Goal: Task Accomplishment & Management: Manage account settings

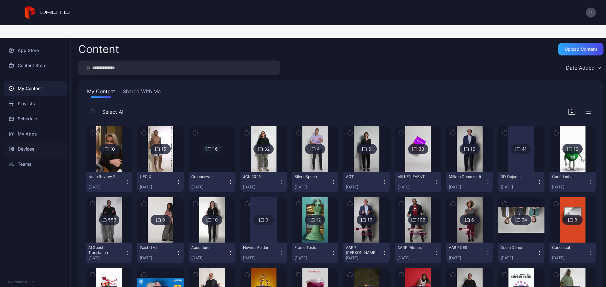
click at [39, 142] on div "Devices" at bounding box center [35, 149] width 63 height 15
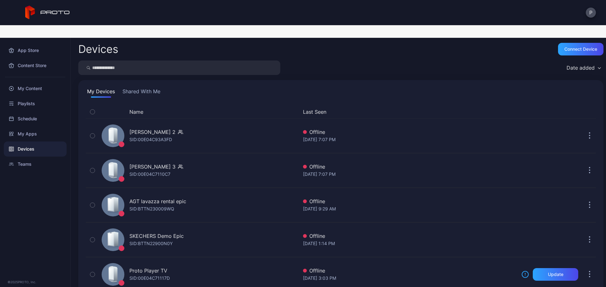
click at [114, 61] on input "search" at bounding box center [179, 68] width 202 height 15
type input "*******"
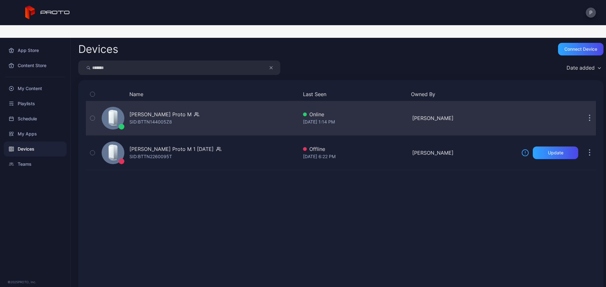
click at [225, 103] on div "[PERSON_NAME] Proto M SID: BTTN144005Z8" at bounding box center [198, 119] width 199 height 32
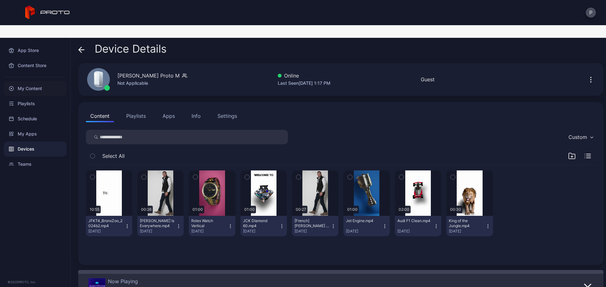
click at [43, 81] on div "My Content" at bounding box center [35, 88] width 63 height 15
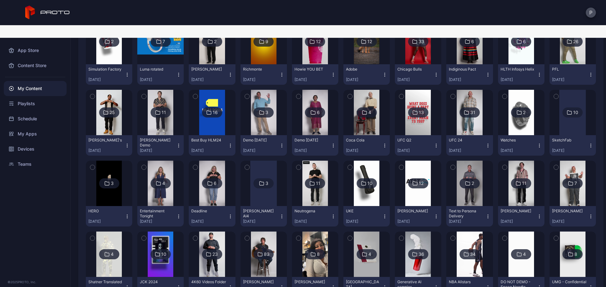
scroll to position [379, 0]
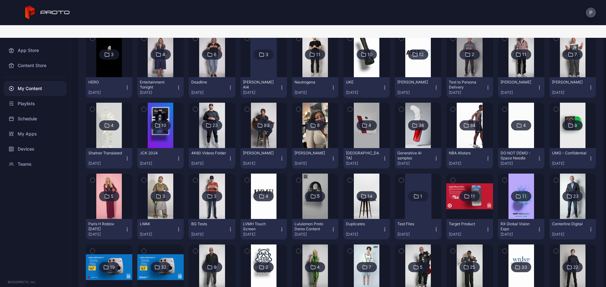
click at [365, 77] on button "UKE [DATE]" at bounding box center [366, 87] width 46 height 21
click at [363, 62] on img at bounding box center [367, 54] width 26 height 45
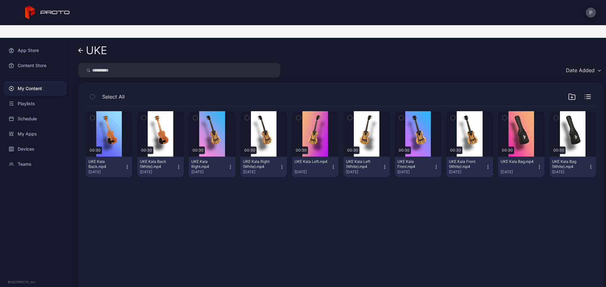
click at [82, 48] on icon at bounding box center [80, 50] width 5 height 5
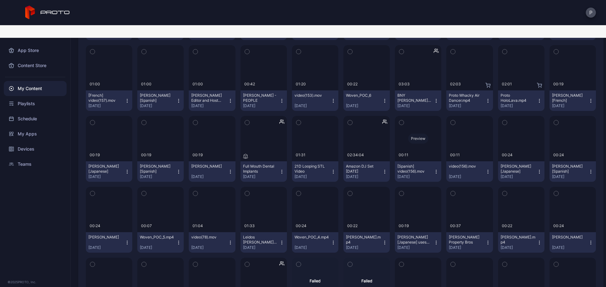
scroll to position [1526, 0]
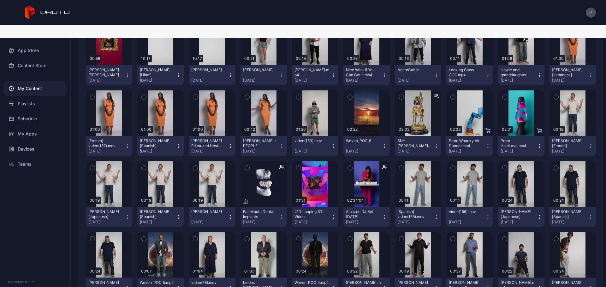
click at [279, 215] on icon "button" at bounding box center [281, 217] width 5 height 5
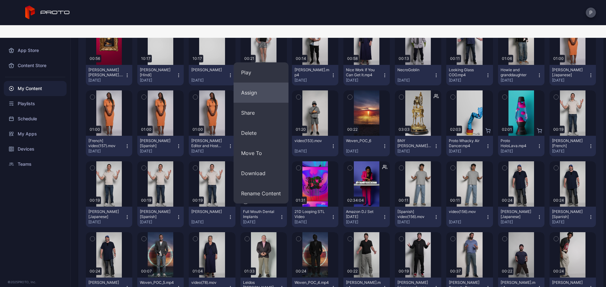
click at [267, 83] on button "Assign" at bounding box center [260, 93] width 55 height 20
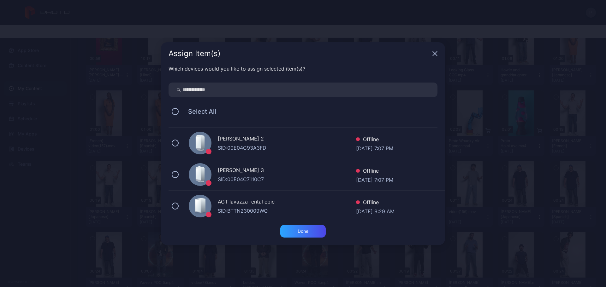
click at [272, 90] on input "search" at bounding box center [302, 90] width 269 height 15
type input "*******"
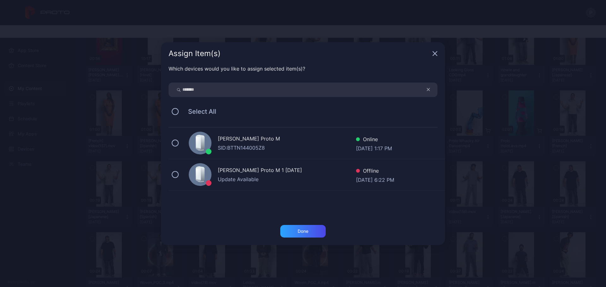
click at [314, 131] on div "[PERSON_NAME] Proto M SID: BTTN144005Z8 Online [DATE] 1:17 PM" at bounding box center [306, 144] width 276 height 32
click at [305, 226] on div "Done" at bounding box center [302, 231] width 45 height 13
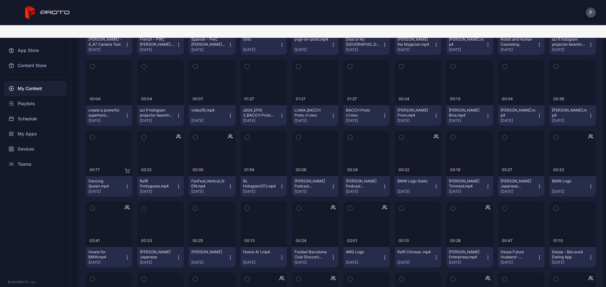
scroll to position [3872, 0]
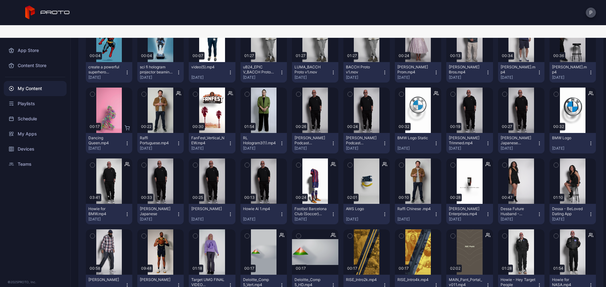
click at [588, 141] on icon "button" at bounding box center [590, 143] width 5 height 5
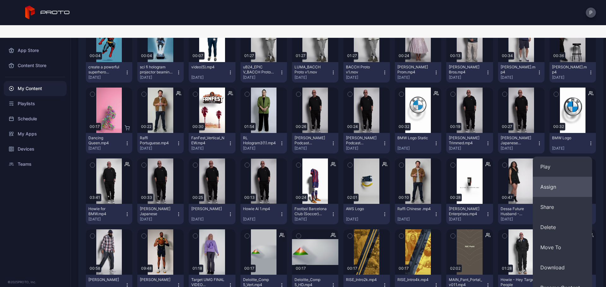
click at [572, 177] on button "Assign" at bounding box center [561, 187] width 59 height 20
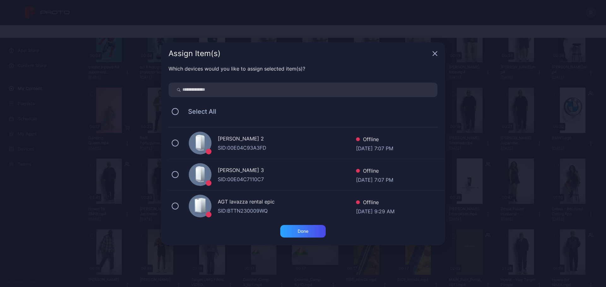
click at [382, 91] on input "search" at bounding box center [302, 90] width 269 height 15
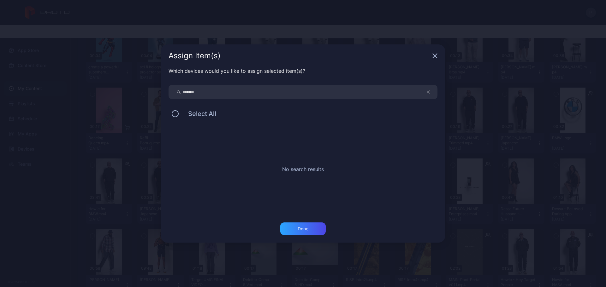
type input "*******"
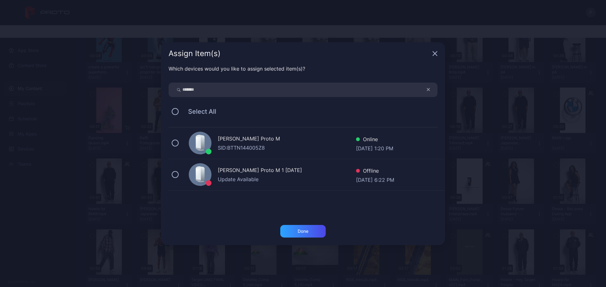
click at [325, 136] on div "[PERSON_NAME] Proto M" at bounding box center [287, 139] width 138 height 9
click at [314, 224] on div "Which devices would you like to assign selected item(s)? ******* Select All [PE…" at bounding box center [303, 145] width 284 height 160
click at [316, 226] on div "Done" at bounding box center [302, 231] width 45 height 13
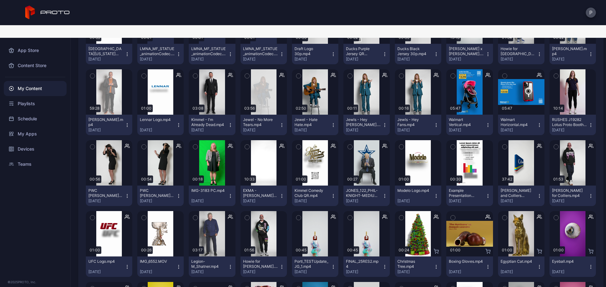
scroll to position [4644, 0]
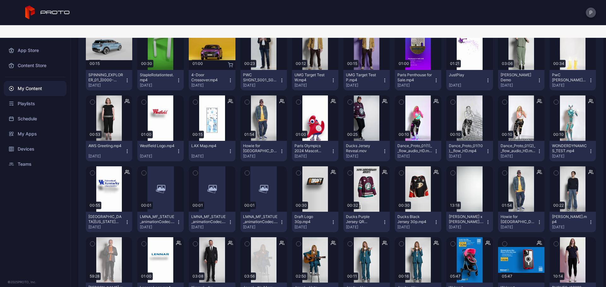
click at [429, 212] on button "Ducks Black Jersey 30p.mp4 [DATE]" at bounding box center [418, 222] width 46 height 21
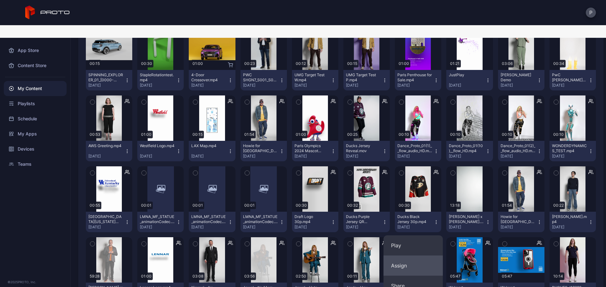
click at [424, 256] on button "Assign" at bounding box center [412, 266] width 59 height 20
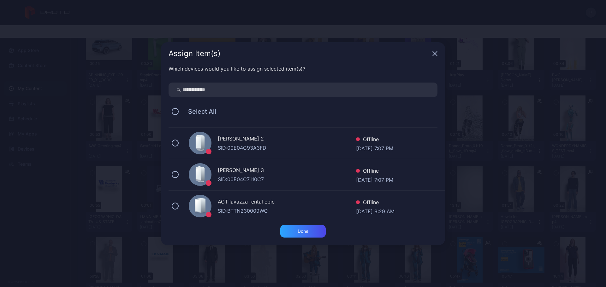
click at [305, 90] on input "search" at bounding box center [302, 90] width 269 height 15
type input "*******"
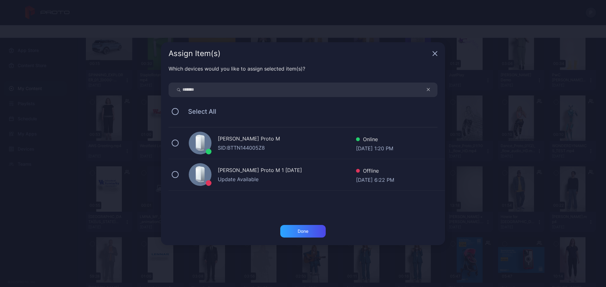
click at [303, 136] on div "[PERSON_NAME] Proto M" at bounding box center [287, 139] width 138 height 9
click at [304, 236] on div "Done" at bounding box center [302, 231] width 45 height 13
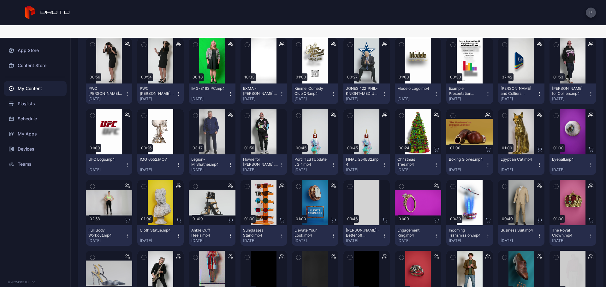
scroll to position [5023, 0]
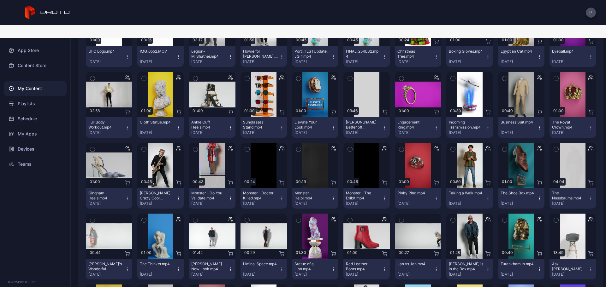
click at [588, 125] on icon "button" at bounding box center [590, 127] width 5 height 5
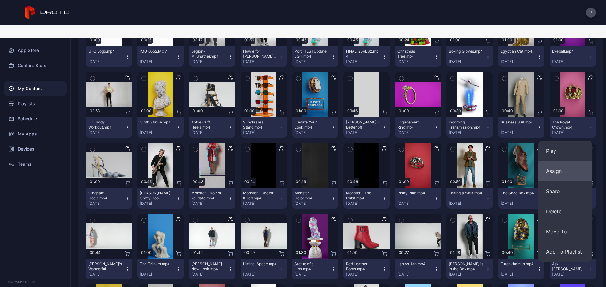
click at [553, 161] on button "Assign" at bounding box center [565, 171] width 54 height 20
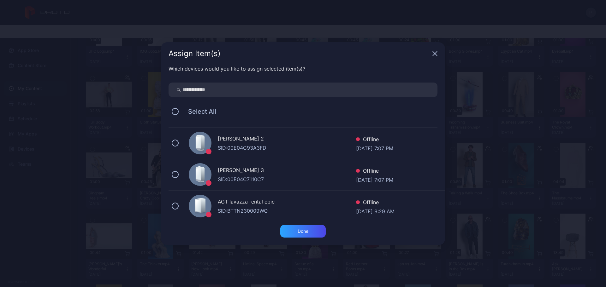
click at [346, 91] on input "search" at bounding box center [302, 90] width 269 height 15
type input "*******"
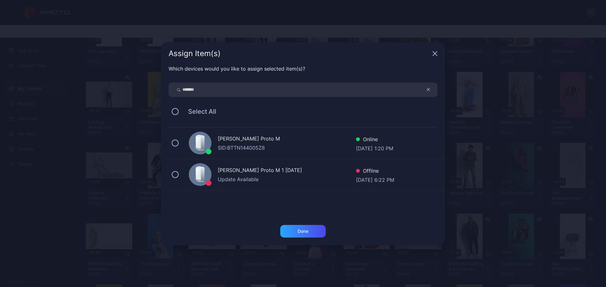
click at [268, 150] on div "SID: BTTN144005Z8" at bounding box center [287, 148] width 138 height 8
click at [297, 225] on div "Done" at bounding box center [302, 231] width 45 height 13
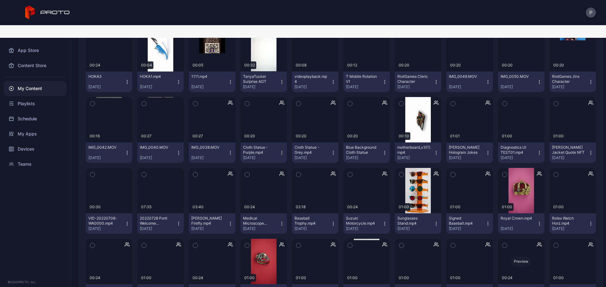
scroll to position [6553, 0]
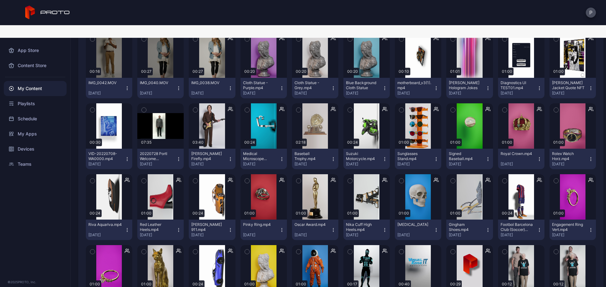
click at [535, 220] on button "Footbol Barcelona Club (Soccer) Jersey [DATE]" at bounding box center [521, 230] width 46 height 21
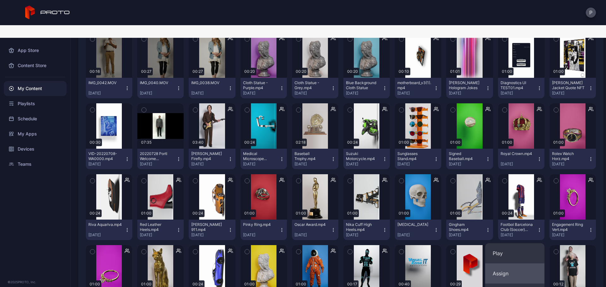
click at [517, 264] on button "Assign" at bounding box center [514, 274] width 59 height 20
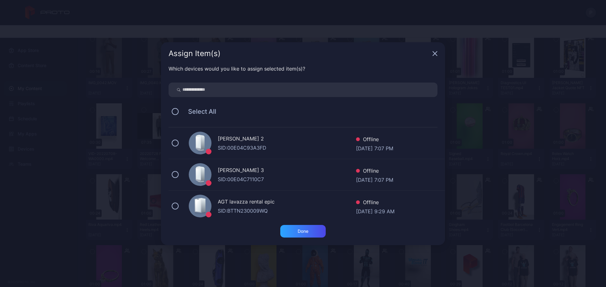
click at [314, 92] on input "search" at bounding box center [302, 90] width 269 height 15
type input "*******"
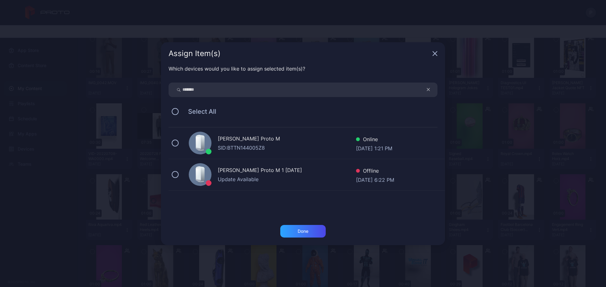
click at [314, 136] on div "[PERSON_NAME] Proto M" at bounding box center [287, 139] width 138 height 9
click at [300, 226] on div "Done" at bounding box center [302, 231] width 45 height 13
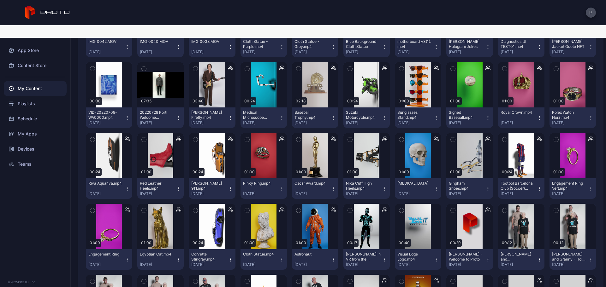
scroll to position [6679, 0]
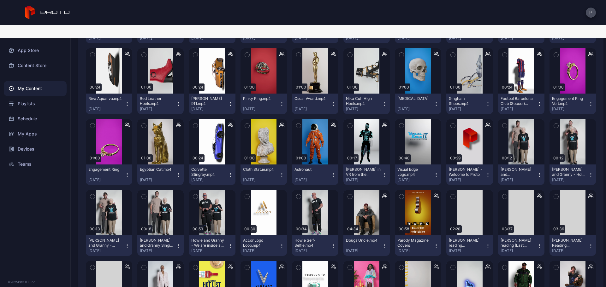
click at [331, 173] on icon "button" at bounding box center [333, 175] width 5 height 5
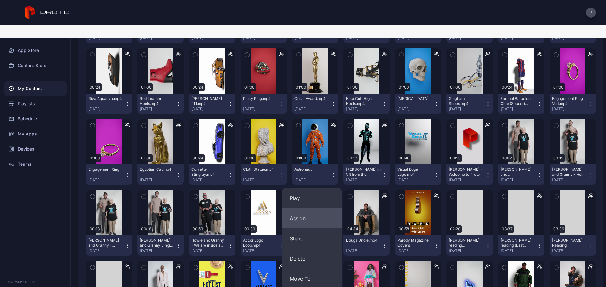
click at [318, 210] on button "Assign" at bounding box center [311, 219] width 59 height 20
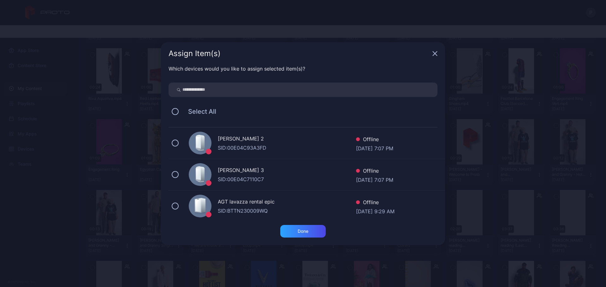
click at [303, 96] on input "search" at bounding box center [302, 90] width 269 height 15
type input "*******"
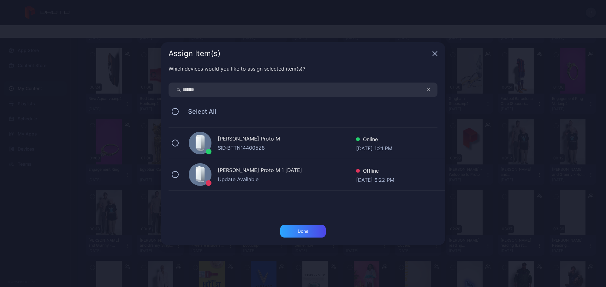
click at [312, 142] on div "[PERSON_NAME] Proto M" at bounding box center [287, 139] width 138 height 9
click at [286, 235] on div "Done" at bounding box center [302, 231] width 45 height 13
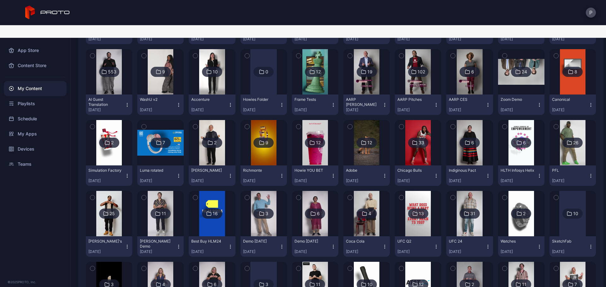
scroll to position [144, 0]
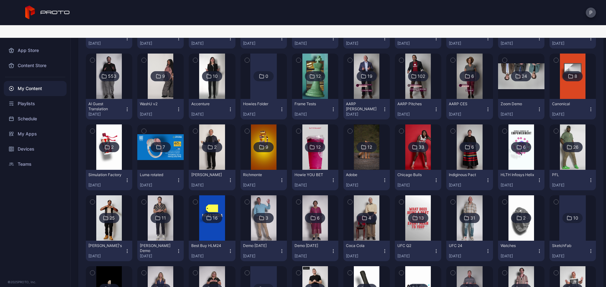
click at [424, 144] on img at bounding box center [418, 147] width 26 height 45
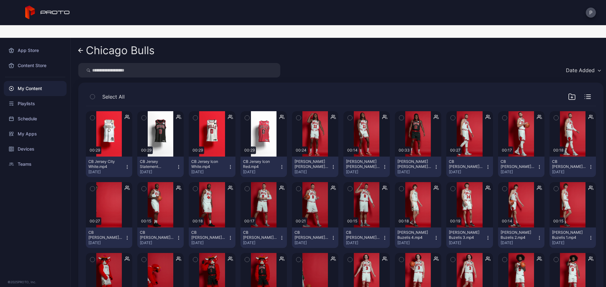
click at [281, 167] on icon "button" at bounding box center [281, 167] width 0 height 0
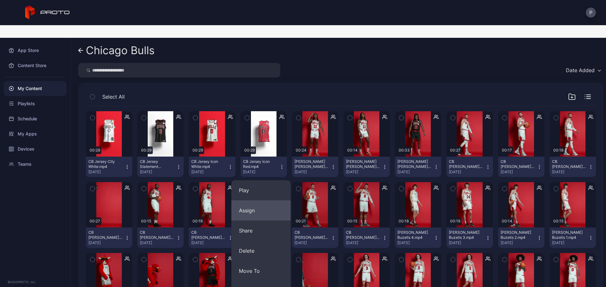
click at [278, 201] on button "Assign" at bounding box center [260, 211] width 59 height 20
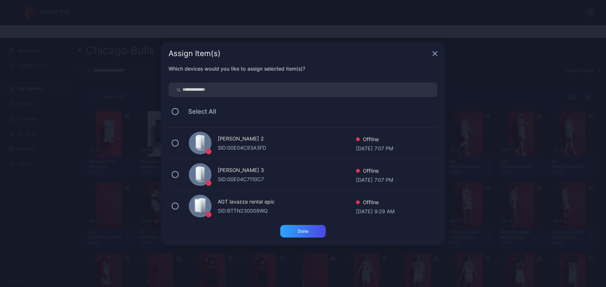
click at [276, 94] on input "search" at bounding box center [302, 90] width 269 height 15
type input "*******"
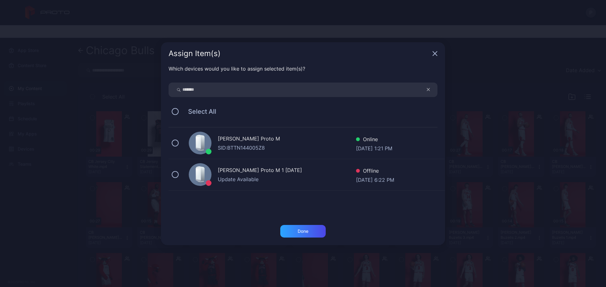
click at [306, 148] on div "SID: BTTN144005Z8" at bounding box center [287, 148] width 138 height 8
click at [314, 231] on div "Done" at bounding box center [302, 231] width 45 height 13
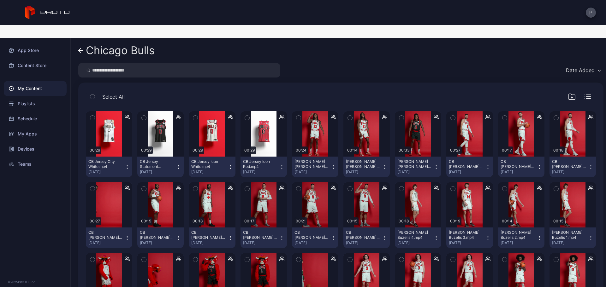
click at [331, 165] on icon "button" at bounding box center [333, 167] width 5 height 5
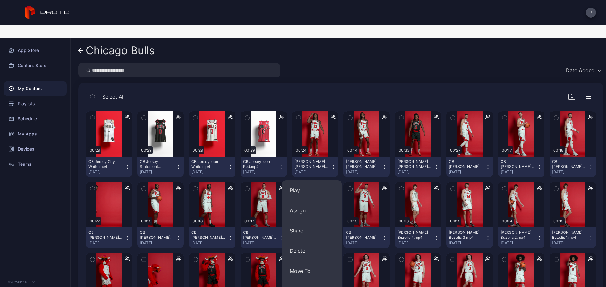
click at [433, 165] on icon "button" at bounding box center [435, 167] width 5 height 5
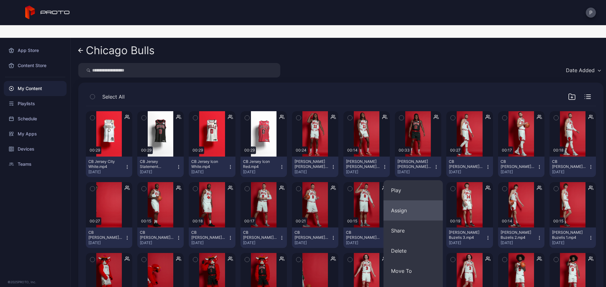
click at [423, 201] on button "Assign" at bounding box center [412, 211] width 59 height 20
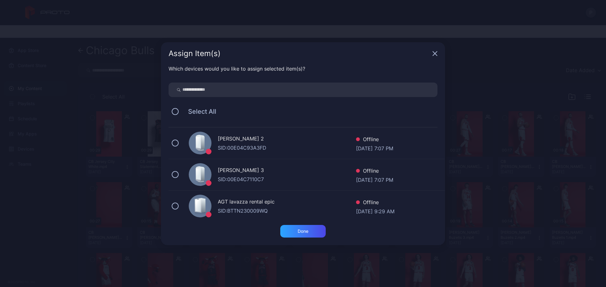
click at [319, 93] on input "search" at bounding box center [302, 90] width 269 height 15
type input "*******"
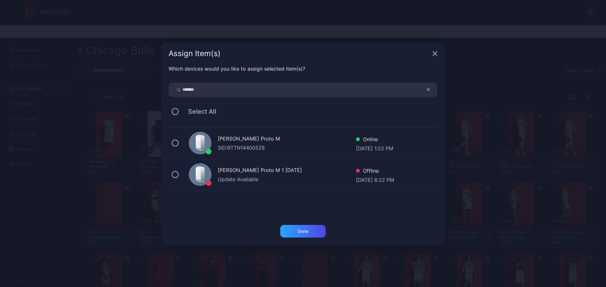
click at [315, 136] on div "[PERSON_NAME] Proto M" at bounding box center [287, 139] width 138 height 9
click at [306, 219] on div "Which devices would you like to assign selected item(s)? ******* Select All [PE…" at bounding box center [303, 145] width 284 height 160
click at [311, 233] on div "Done" at bounding box center [302, 231] width 45 height 13
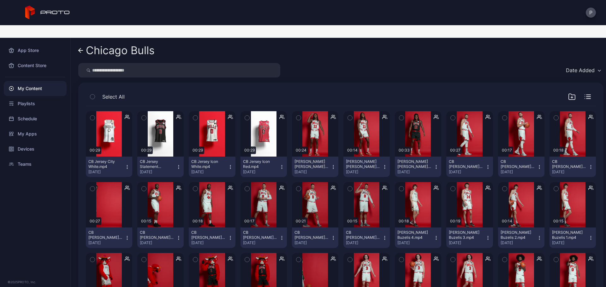
drag, startPoint x: 54, startPoint y: 68, endPoint x: 53, endPoint y: 71, distance: 3.6
click at [54, 73] on div at bounding box center [35, 77] width 70 height 8
click at [53, 81] on div "My Content" at bounding box center [35, 88] width 63 height 15
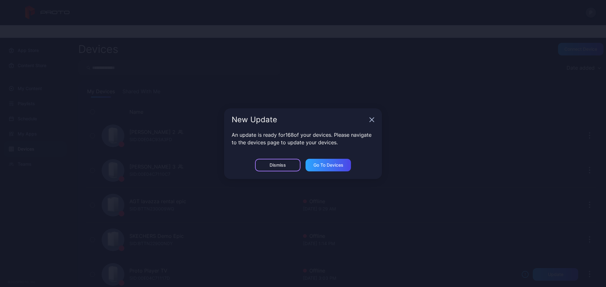
click at [292, 163] on div "Dismiss" at bounding box center [277, 165] width 45 height 13
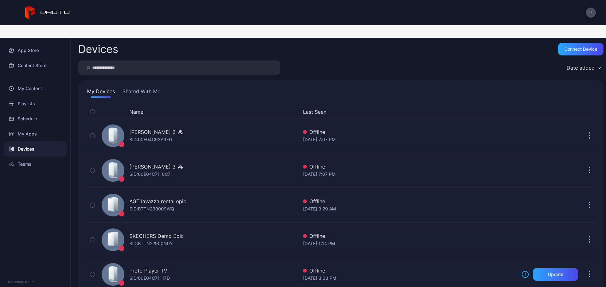
click at [209, 61] on input "search" at bounding box center [179, 68] width 202 height 15
type input "*******"
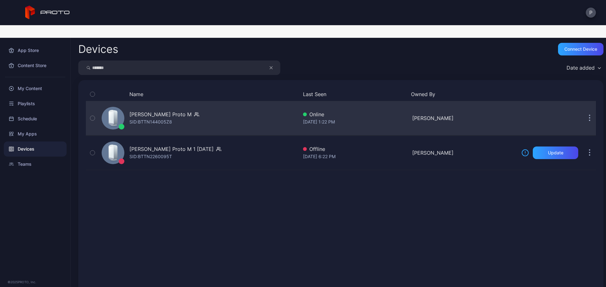
click at [214, 103] on div "[PERSON_NAME] Proto M SID: BTTN144005Z8" at bounding box center [198, 119] width 199 height 32
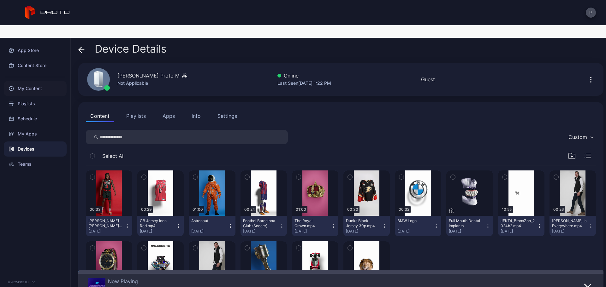
click at [46, 81] on div "My Content" at bounding box center [35, 88] width 63 height 15
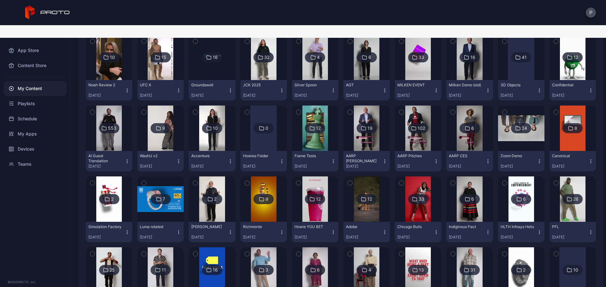
scroll to position [42, 0]
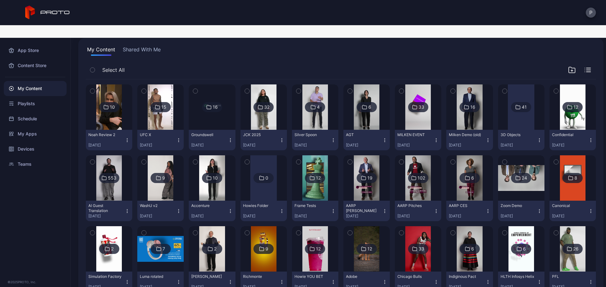
click at [567, 102] on img at bounding box center [573, 107] width 26 height 45
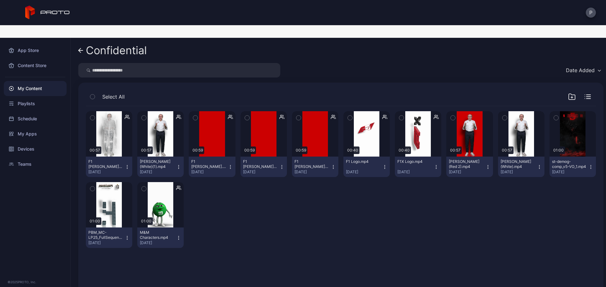
click at [83, 48] on icon at bounding box center [80, 50] width 5 height 5
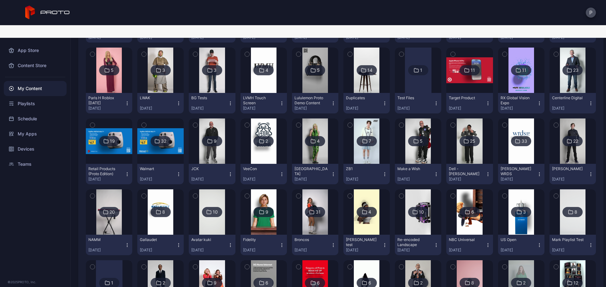
scroll to position [673, 0]
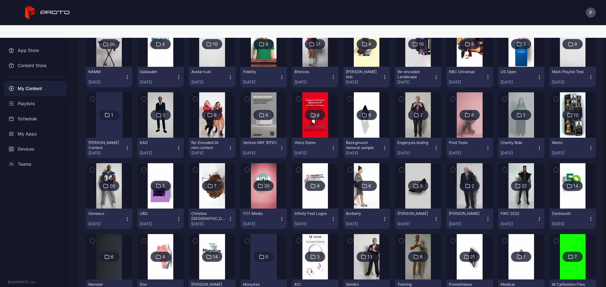
click at [421, 48] on img at bounding box center [418, 43] width 26 height 45
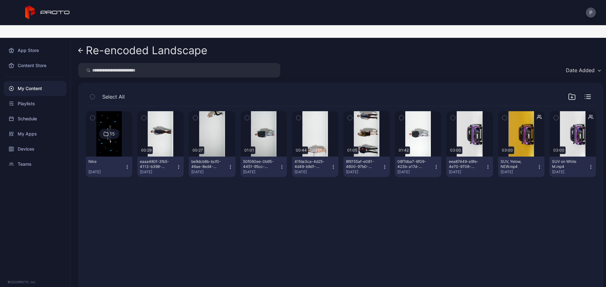
click at [80, 48] on icon at bounding box center [80, 50] width 5 height 5
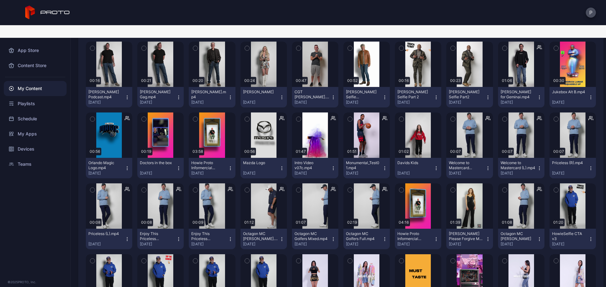
scroll to position [2347, 0]
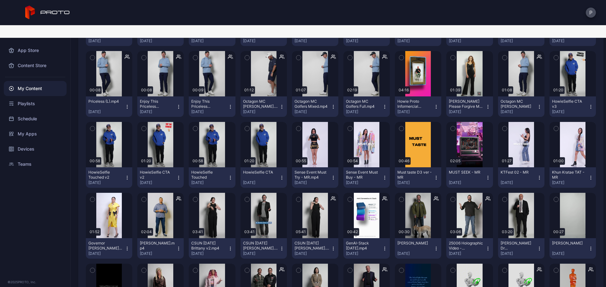
click at [56, 81] on div "My Content" at bounding box center [35, 88] width 63 height 15
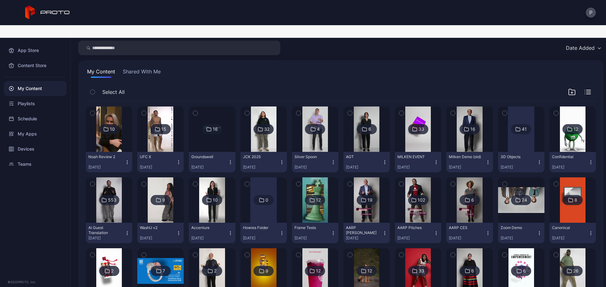
scroll to position [0, 0]
